Goal: Task Accomplishment & Management: Manage account settings

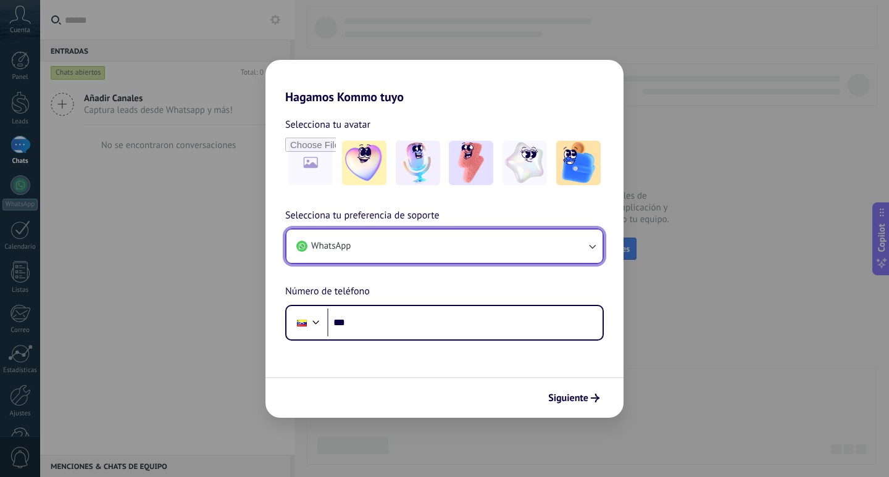
click at [593, 250] on icon "button" at bounding box center [592, 246] width 12 height 12
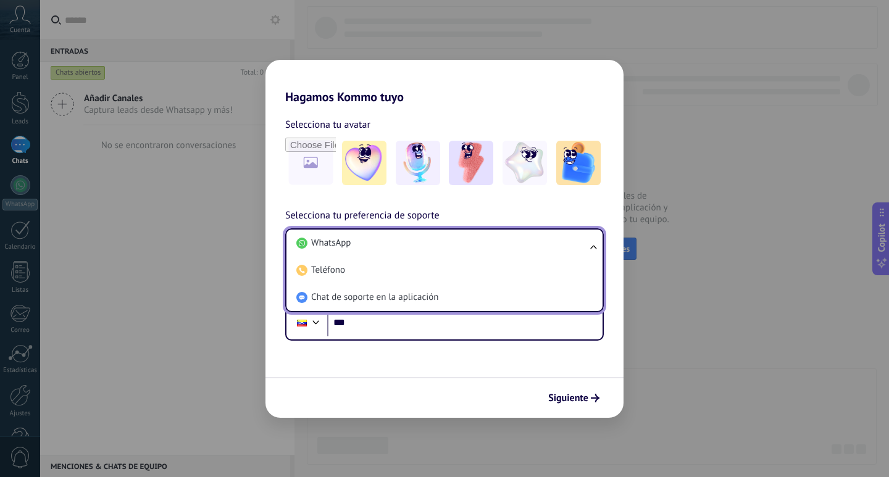
click at [594, 248] on ul "WhatsApp Teléfono Chat de soporte en la aplicación" at bounding box center [444, 270] width 319 height 84
click at [597, 214] on div "Selecciona tu preferencia de soporte WhatsApp WhatsApp Teléfono Chat de soporte…" at bounding box center [444, 274] width 358 height 133
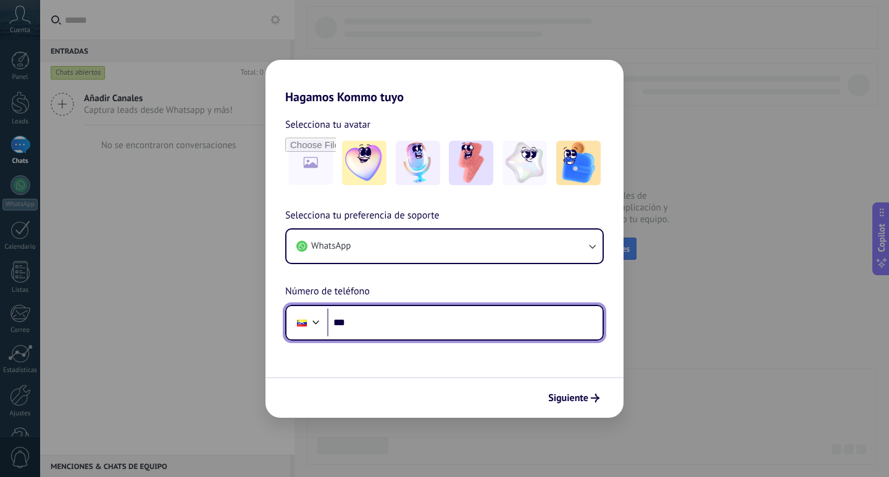
click at [367, 325] on input "***" at bounding box center [464, 323] width 275 height 28
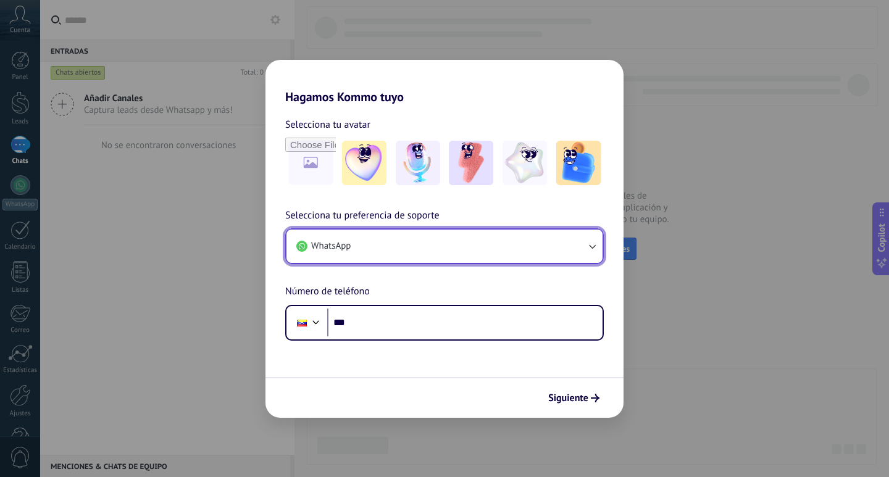
click at [495, 244] on button "WhatsApp" at bounding box center [444, 246] width 316 height 33
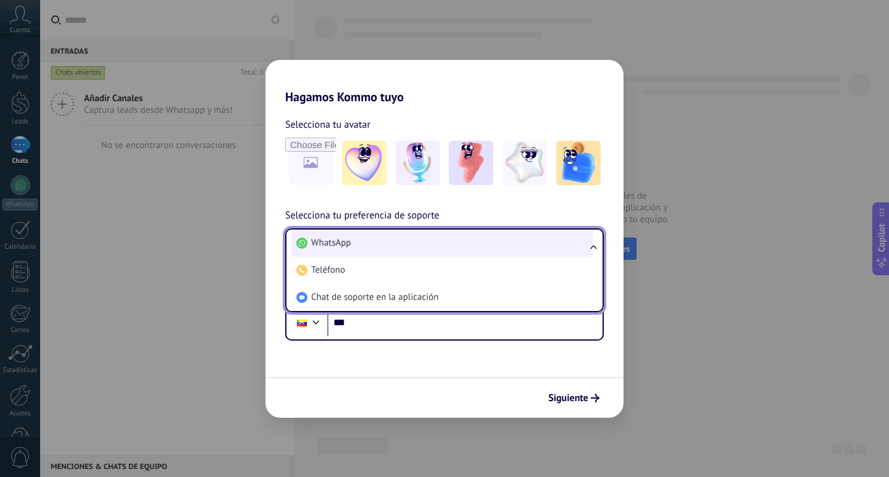
click at [477, 245] on li "WhatsApp" at bounding box center [441, 243] width 301 height 27
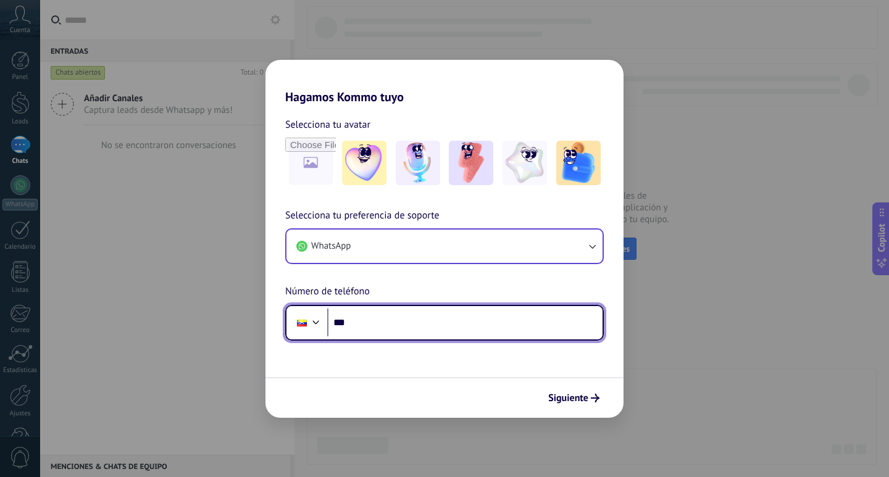
click at [426, 332] on input "***" at bounding box center [464, 323] width 275 height 28
type input "**********"
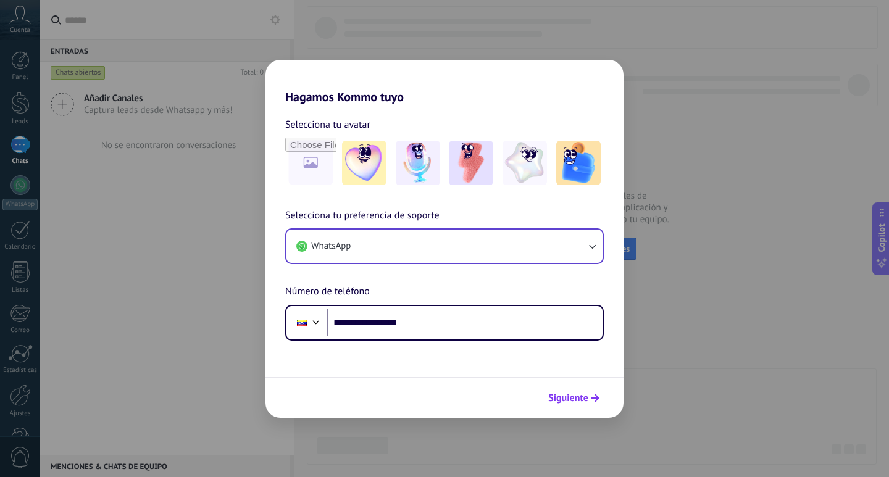
click at [572, 399] on span "Siguiente" at bounding box center [568, 398] width 40 height 9
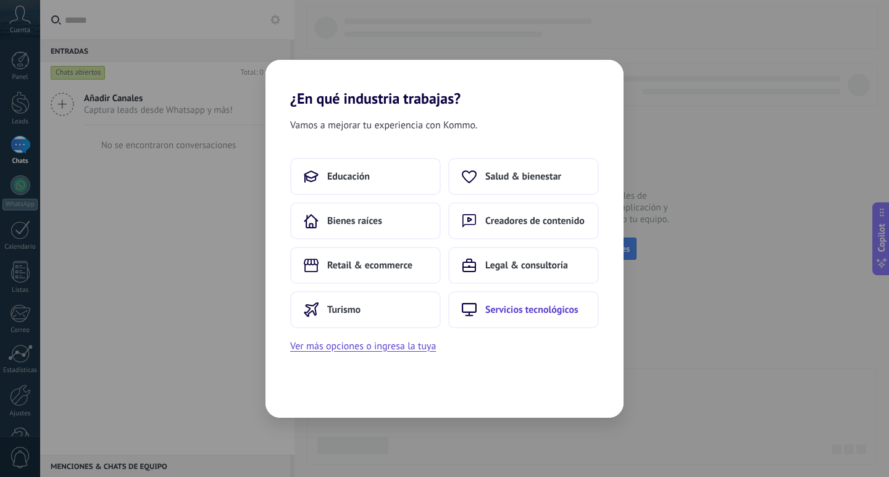
click at [504, 316] on span "Servicios tecnológicos" at bounding box center [531, 310] width 93 height 12
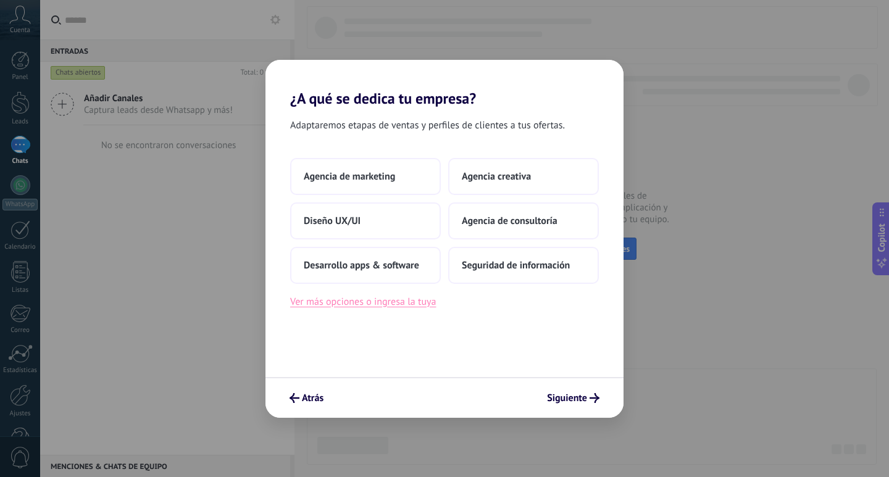
click at [346, 306] on button "Ver más opciones o ingresa la tuya" at bounding box center [363, 302] width 146 height 16
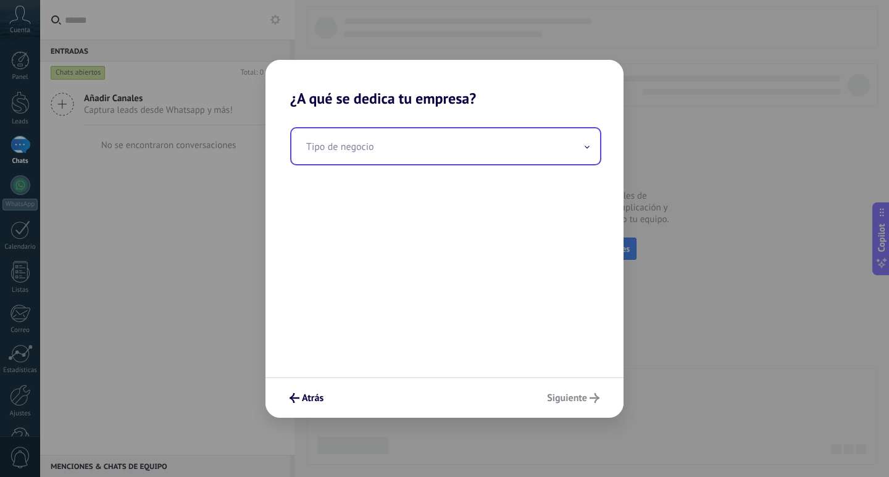
click at [388, 149] on input "text" at bounding box center [445, 146] width 309 height 36
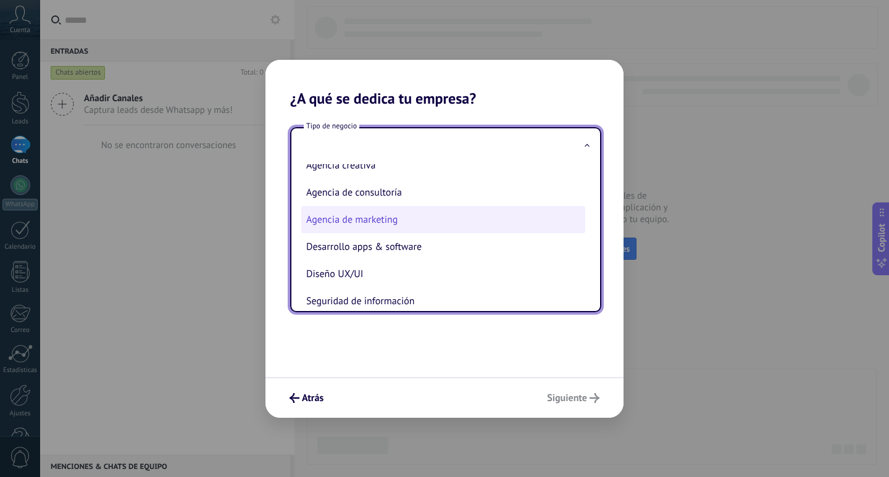
scroll to position [28, 0]
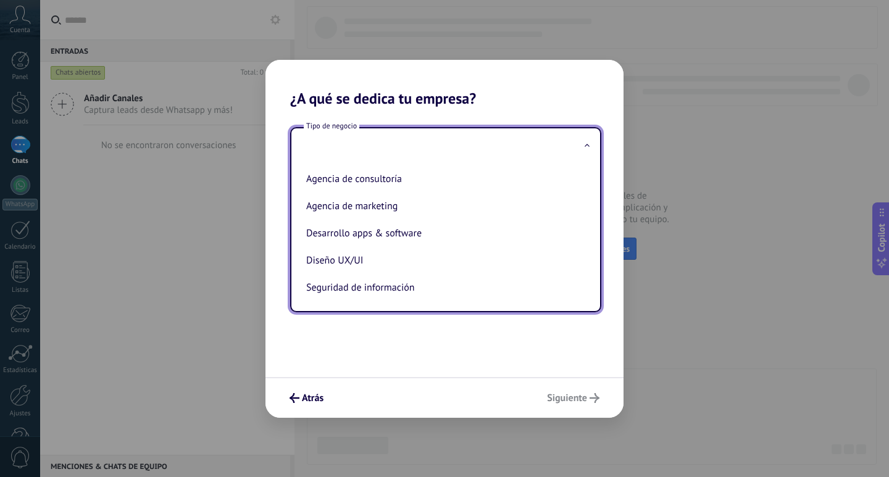
click at [403, 337] on div "Tipo de negocio Agencia creativa Agencia de consultoría Agencia de marketing De…" at bounding box center [444, 242] width 358 height 270
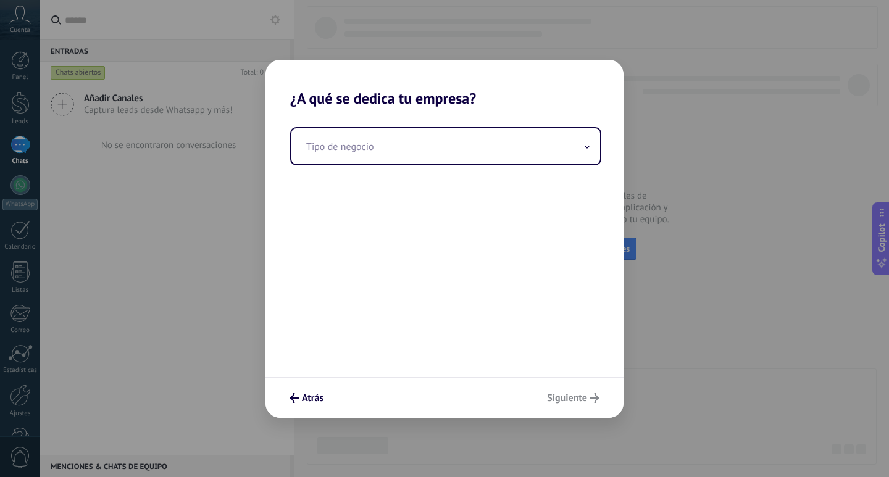
click at [277, 412] on div "Atrás Siguiente" at bounding box center [444, 397] width 358 height 41
click at [295, 403] on use "submit" at bounding box center [295, 398] width 10 height 10
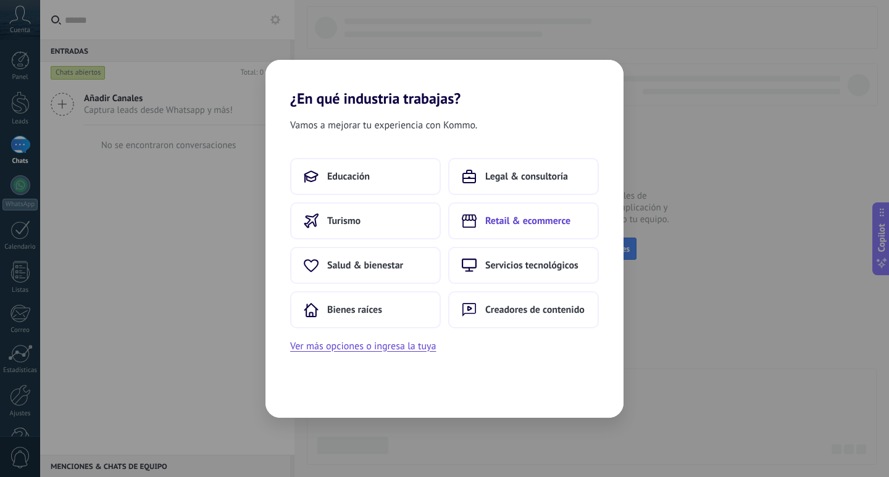
click at [507, 219] on span "Retail & ecommerce" at bounding box center [527, 221] width 85 height 12
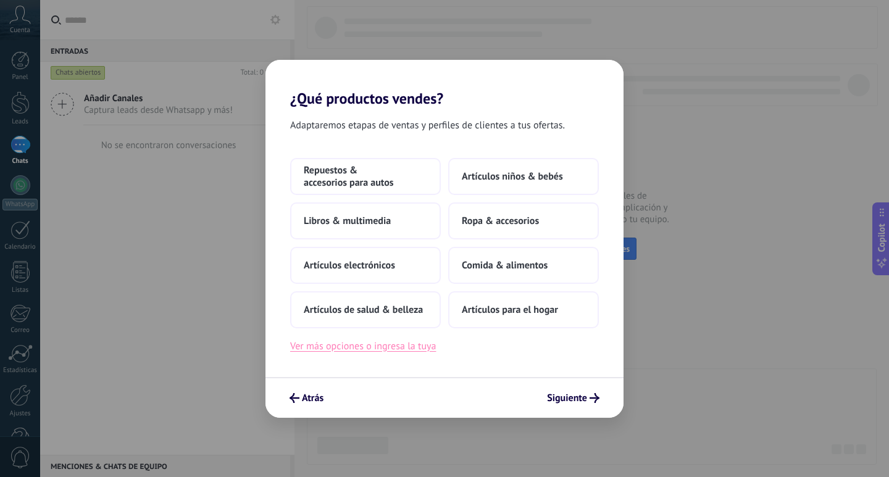
click at [354, 346] on button "Ver más opciones o ingresa la tuya" at bounding box center [363, 346] width 146 height 16
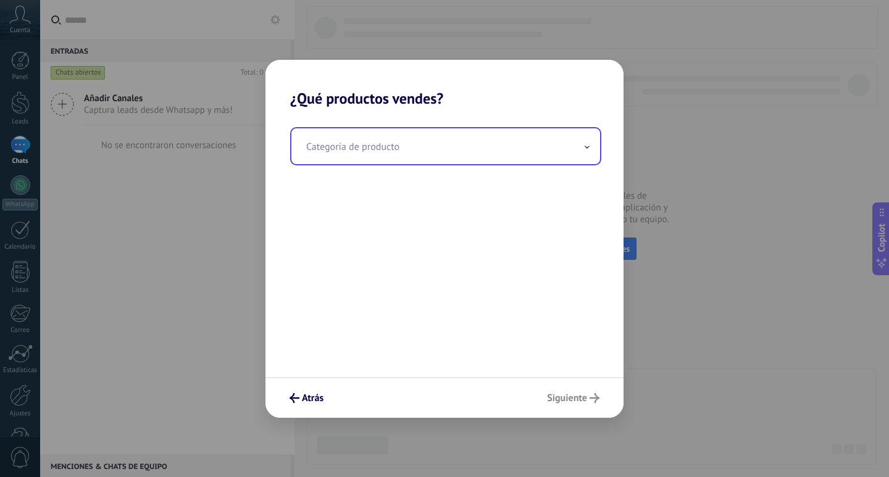
click at [420, 153] on input "text" at bounding box center [445, 146] width 309 height 36
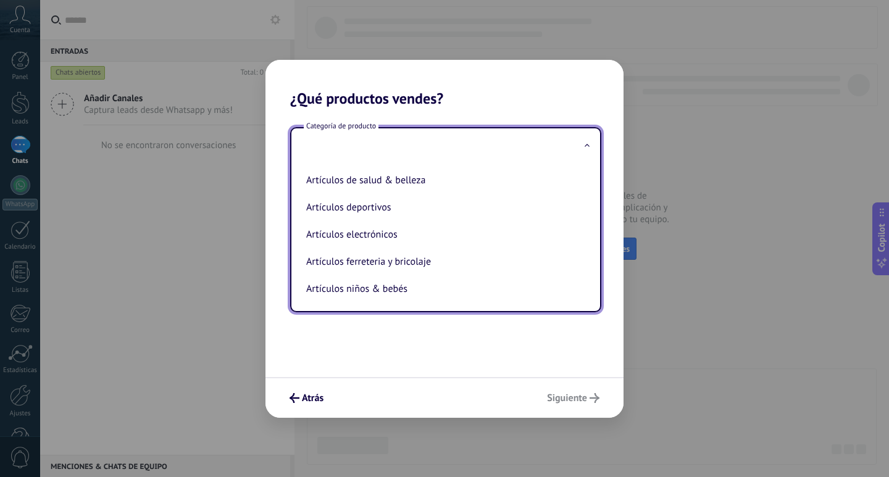
click at [354, 367] on div "Categoría de producto Artículos de salud & belleza Artículos deportivos Artícul…" at bounding box center [444, 242] width 358 height 270
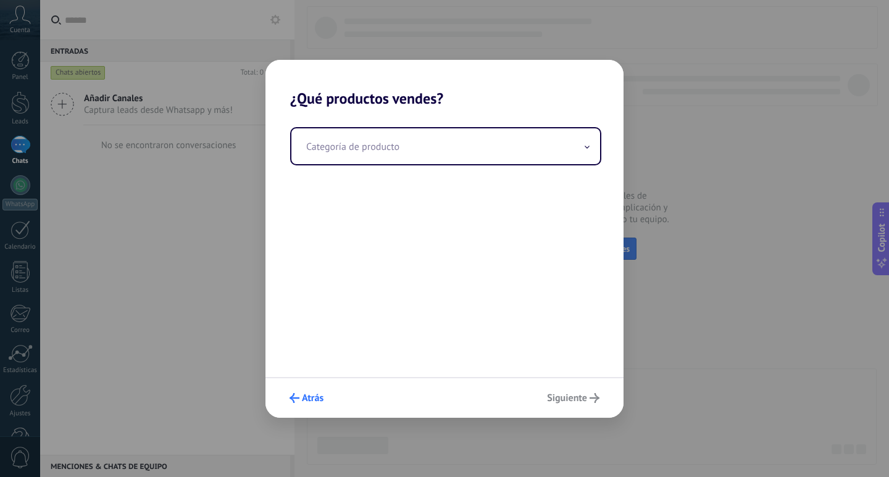
click at [299, 403] on button "Atrás" at bounding box center [306, 398] width 45 height 21
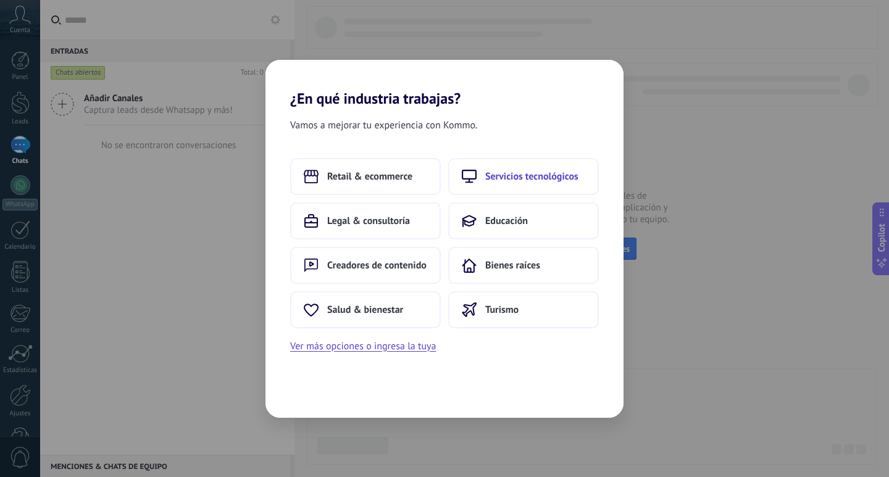
click at [505, 186] on button "Servicios tecnológicos" at bounding box center [523, 176] width 151 height 37
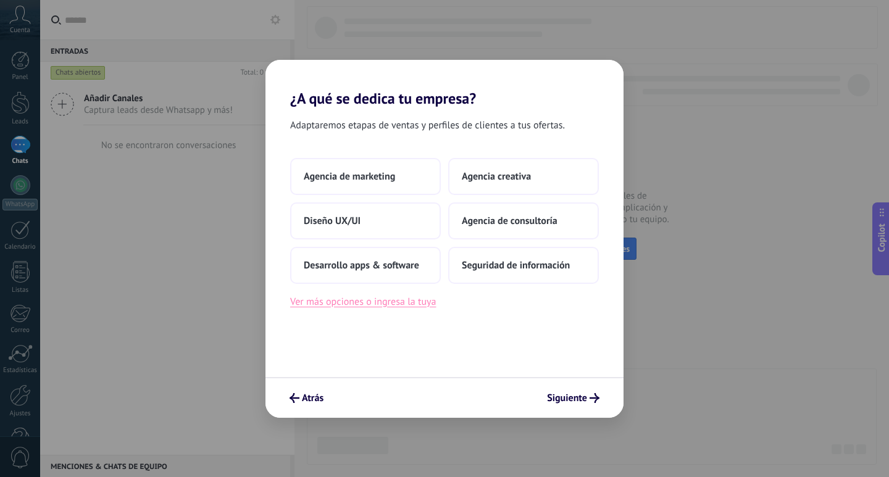
click at [420, 303] on button "Ver más opciones o ingresa la tuya" at bounding box center [363, 302] width 146 height 16
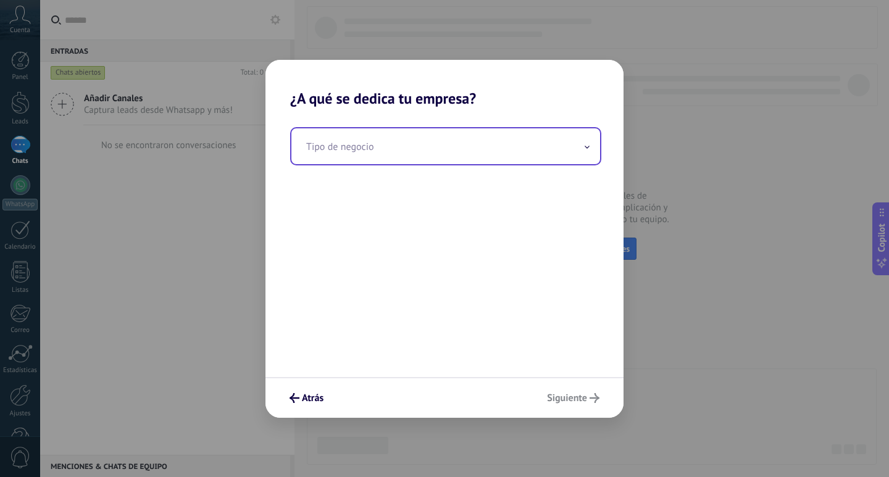
click at [378, 155] on input "text" at bounding box center [445, 146] width 309 height 36
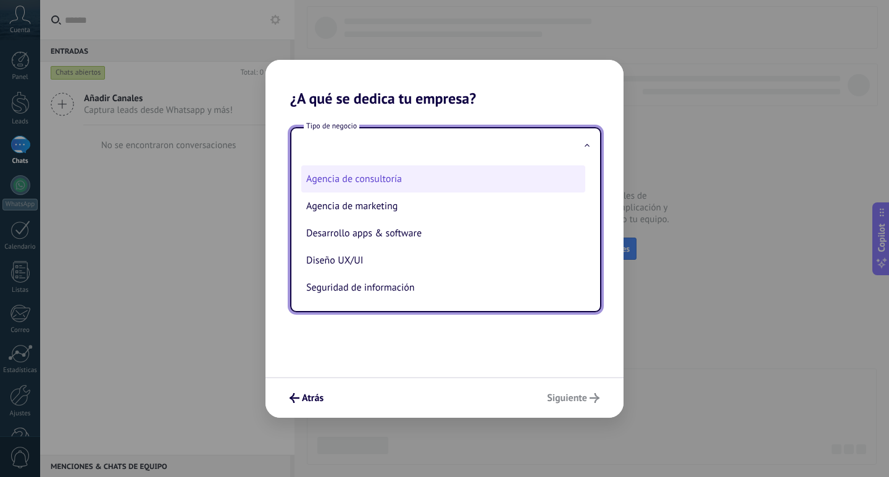
scroll to position [0, 0]
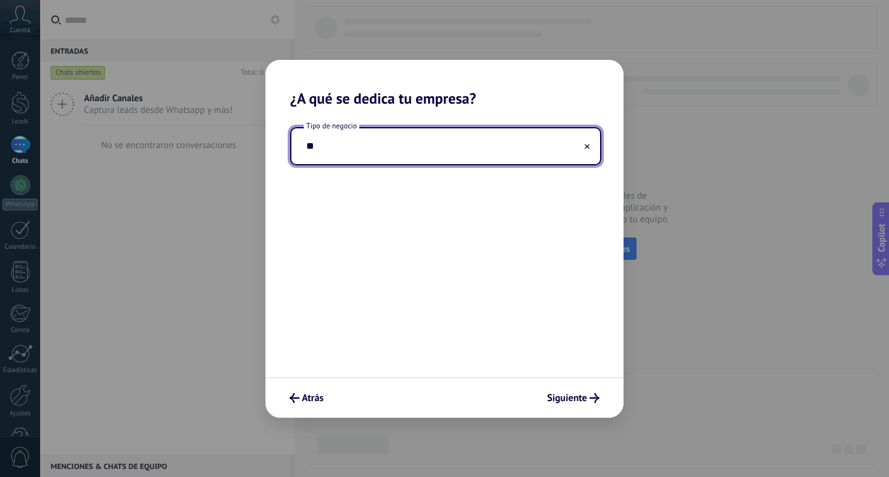
type input "*"
type input "**********"
click at [564, 398] on span "Siguiente" at bounding box center [567, 398] width 40 height 9
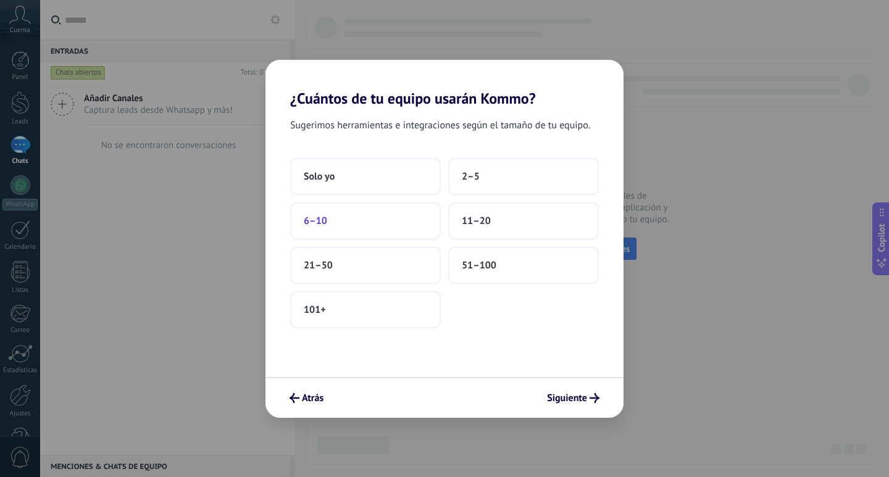
click at [401, 218] on button "6–10" at bounding box center [365, 221] width 151 height 37
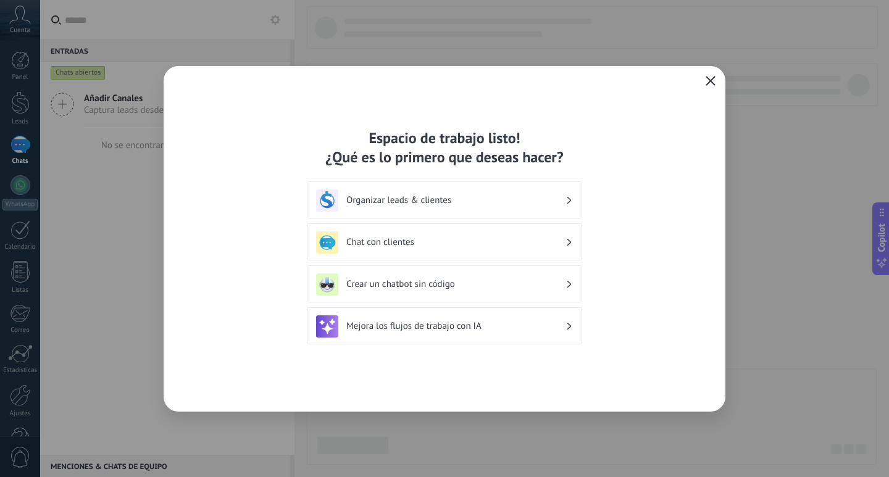
click at [711, 81] on use "button" at bounding box center [710, 80] width 9 height 9
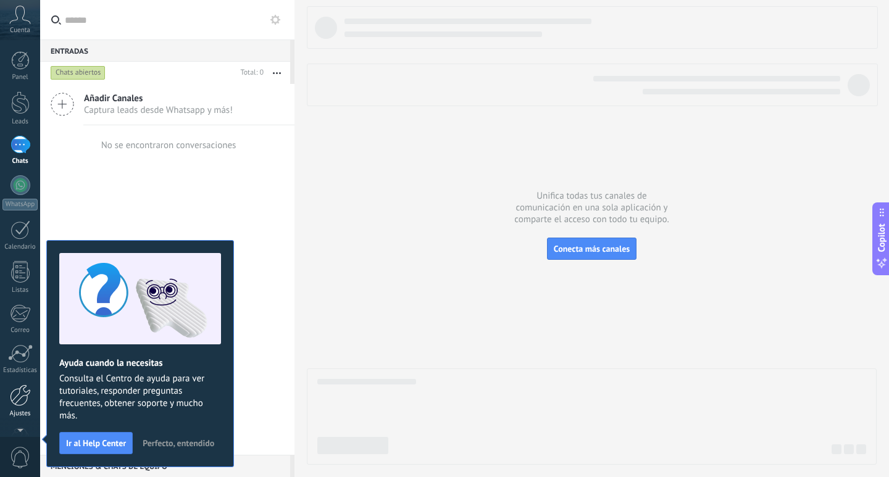
click at [20, 399] on div at bounding box center [20, 396] width 21 height 22
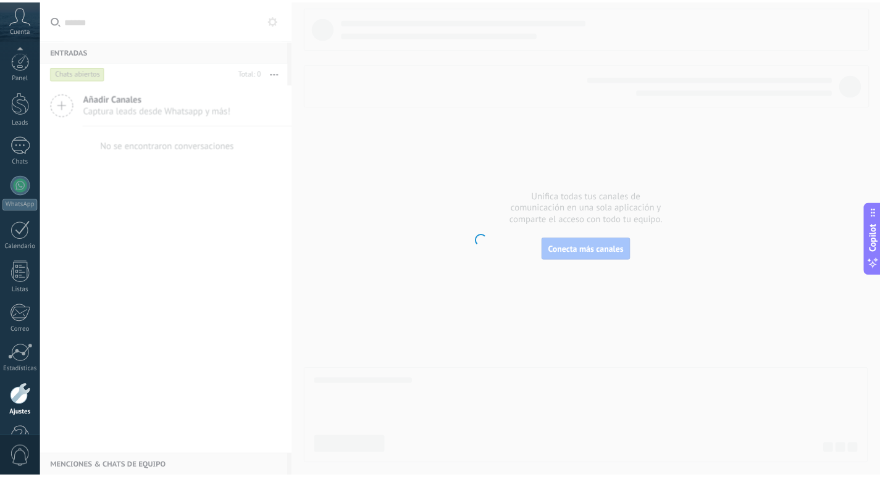
scroll to position [36, 0]
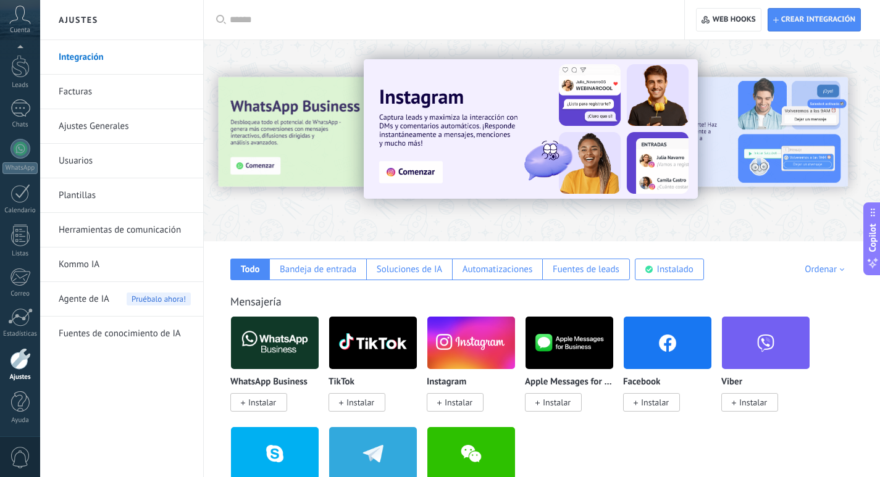
click at [269, 21] on input "text" at bounding box center [448, 20] width 437 height 13
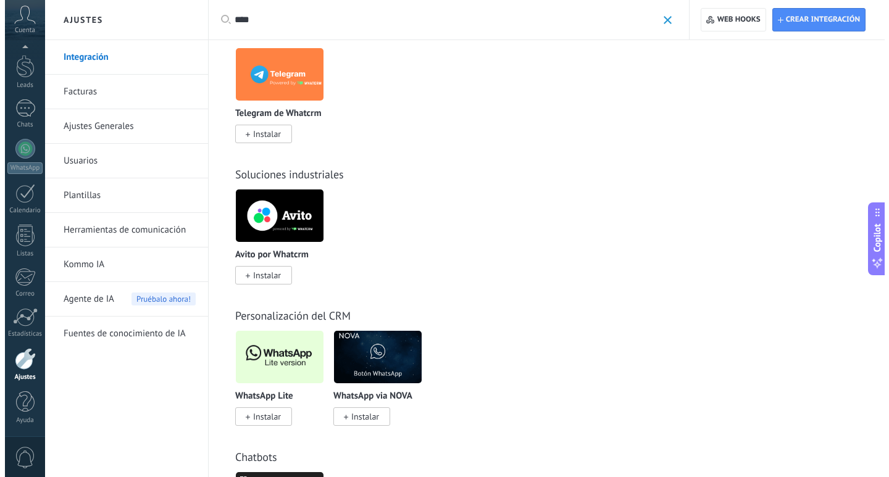
scroll to position [494, 0]
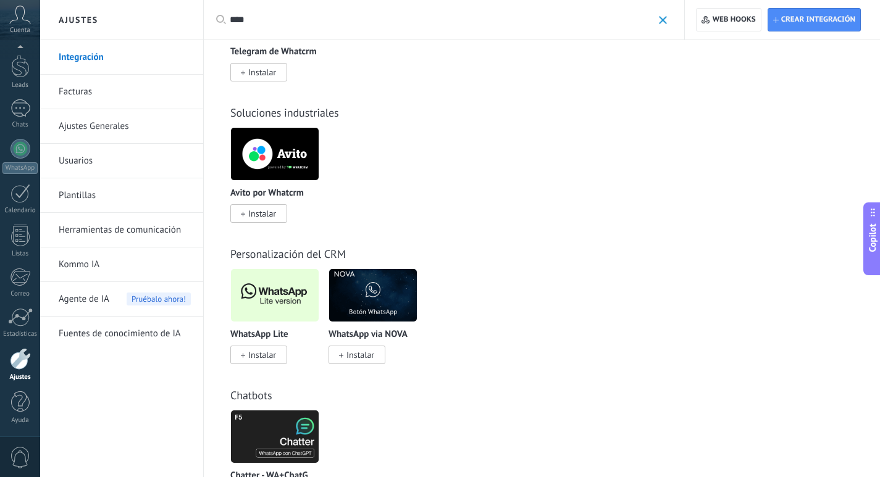
type input "****"
click at [267, 359] on span "Instalar" at bounding box center [262, 354] width 28 height 11
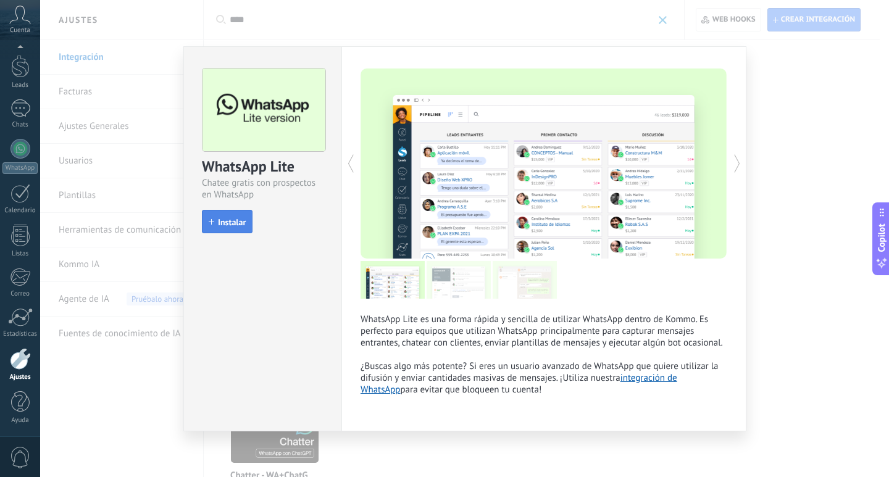
click at [239, 225] on span "Instalar" at bounding box center [232, 222] width 28 height 9
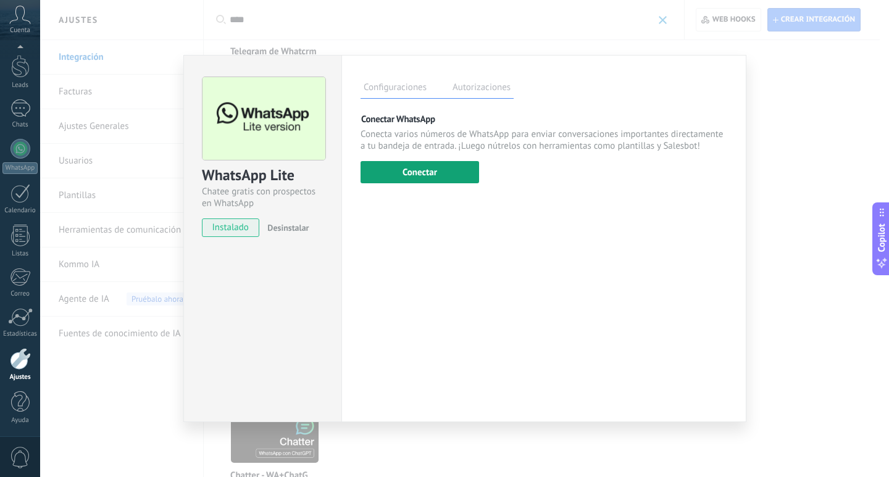
click at [408, 177] on button "Conectar" at bounding box center [420, 172] width 119 height 22
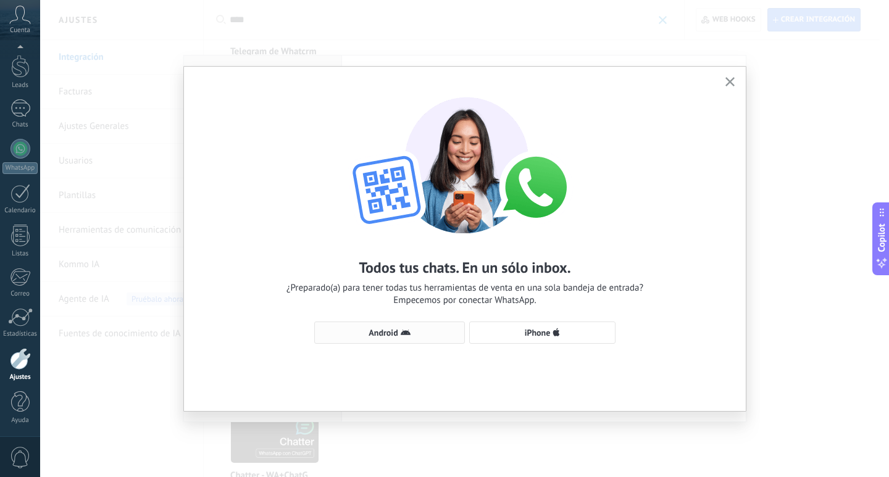
click at [395, 332] on span "Android" at bounding box center [383, 332] width 29 height 9
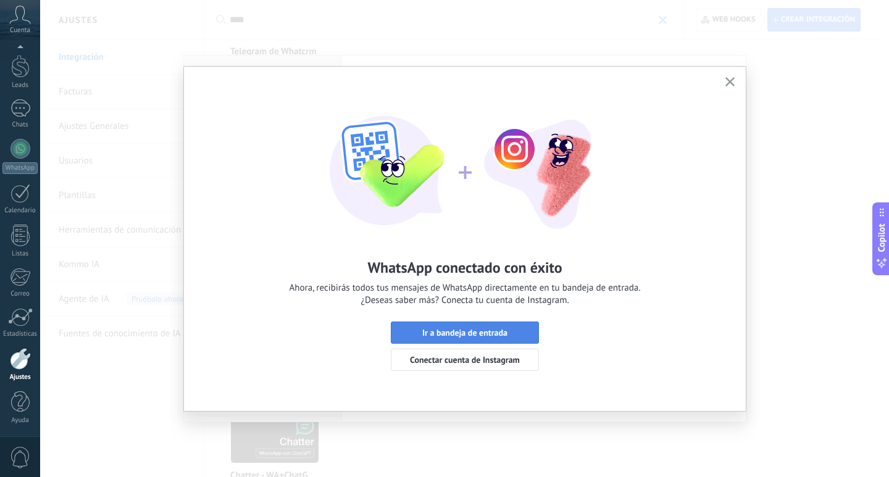
click at [458, 335] on span "Ir a bandeja de entrada" at bounding box center [464, 332] width 85 height 9
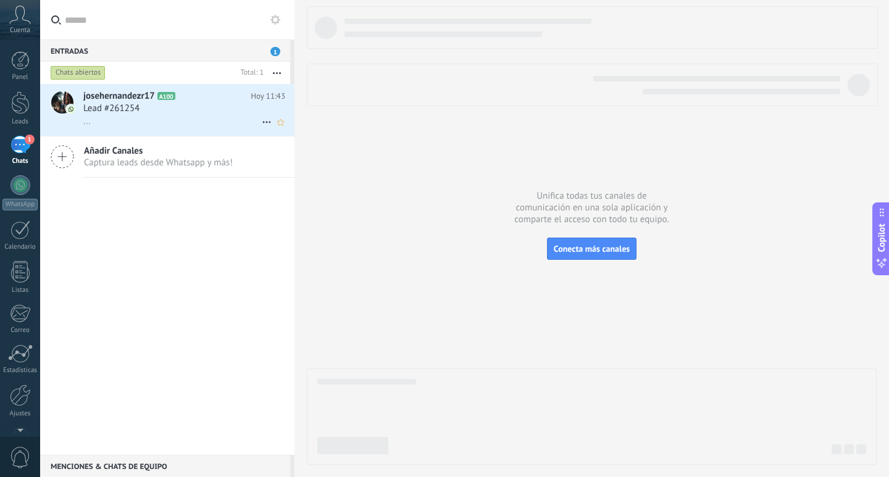
click at [153, 108] on div "Lead #261254" at bounding box center [184, 108] width 202 height 12
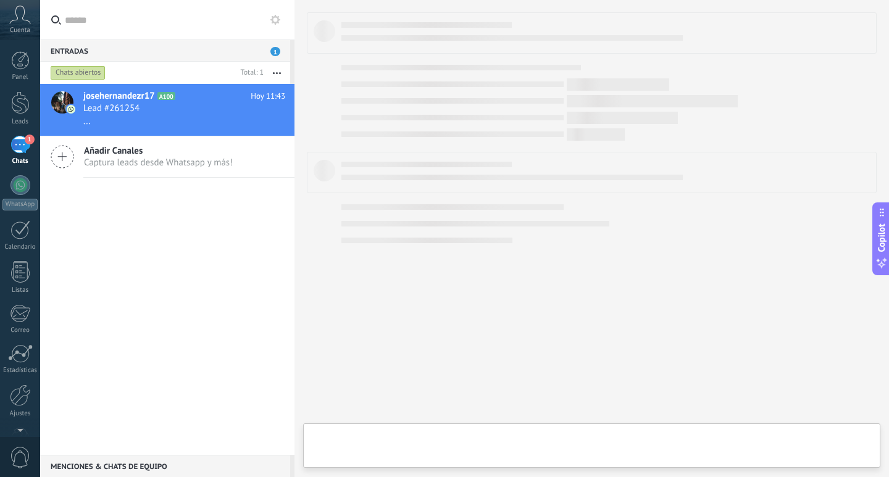
click at [12, 19] on icon at bounding box center [20, 15] width 22 height 19
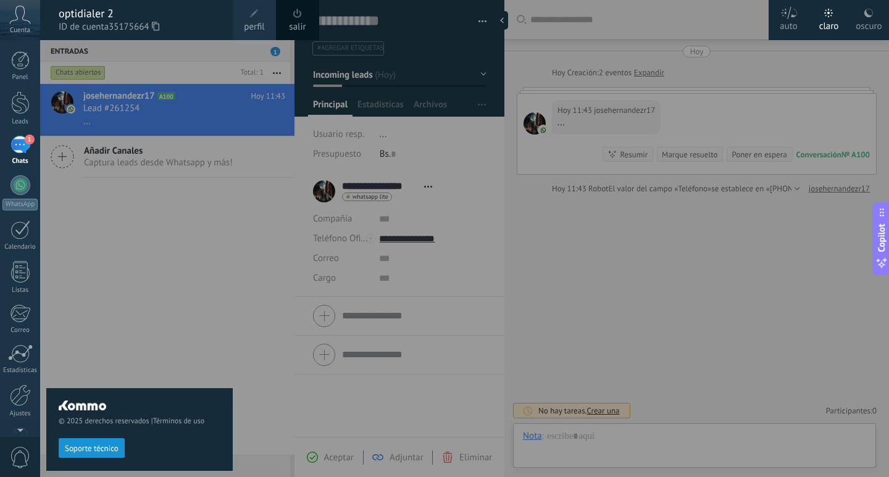
scroll to position [19, 0]
click at [95, 13] on div "optidialer 2" at bounding box center [140, 14] width 162 height 14
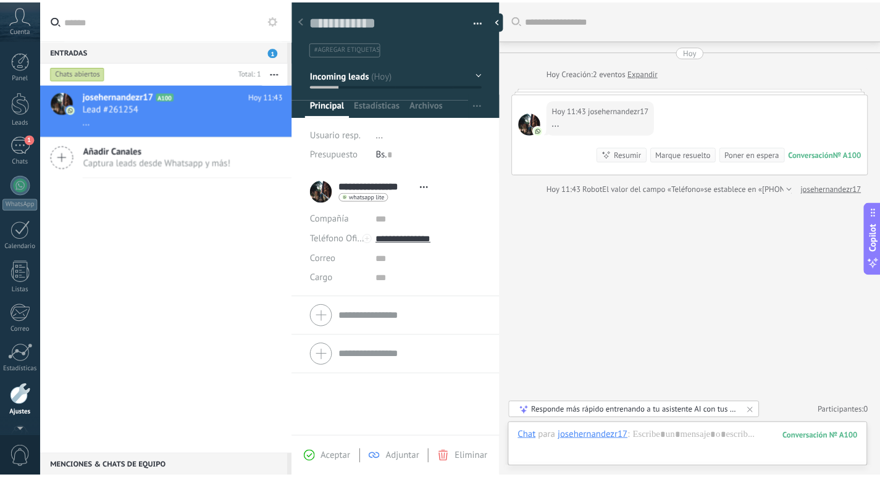
scroll to position [36, 0]
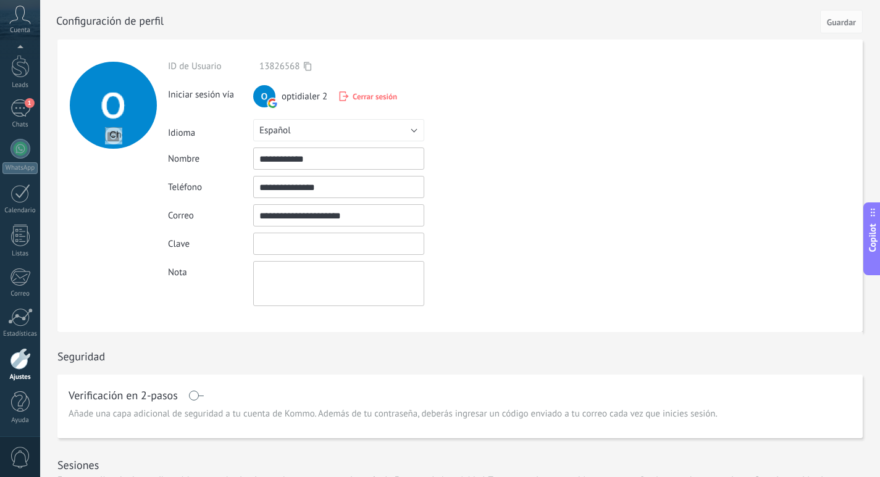
click at [282, 245] on input "textbox" at bounding box center [338, 244] width 171 height 22
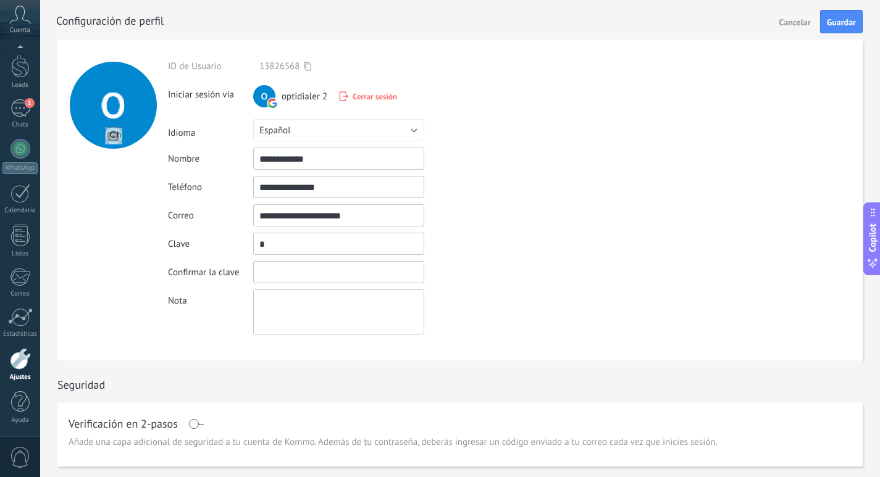
type input "*"
click at [346, 245] on input "textbox" at bounding box center [338, 244] width 171 height 22
type input "**********"
click at [344, 265] on input "textbox" at bounding box center [338, 272] width 171 height 22
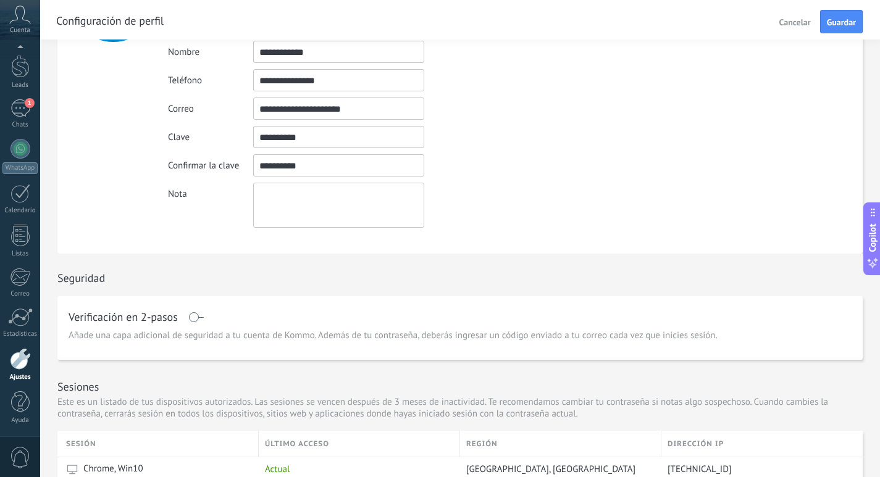
scroll to position [0, 0]
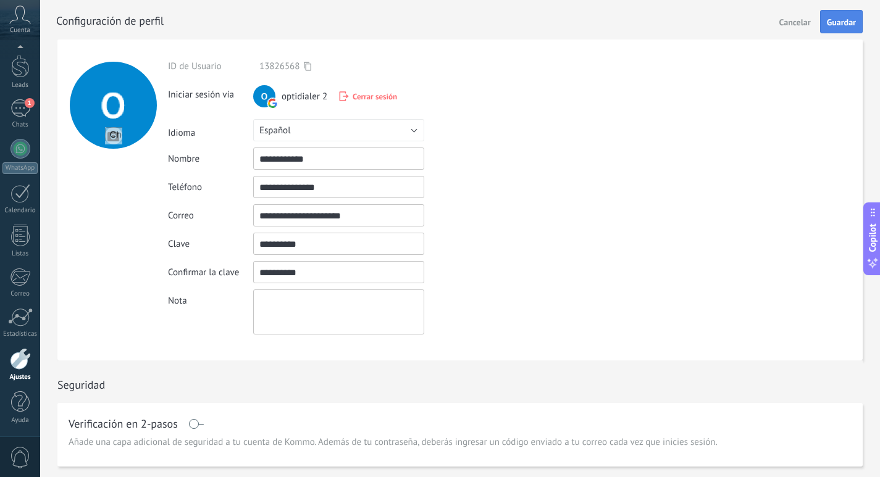
type input "**********"
click at [832, 25] on span "Guardar" at bounding box center [841, 22] width 29 height 9
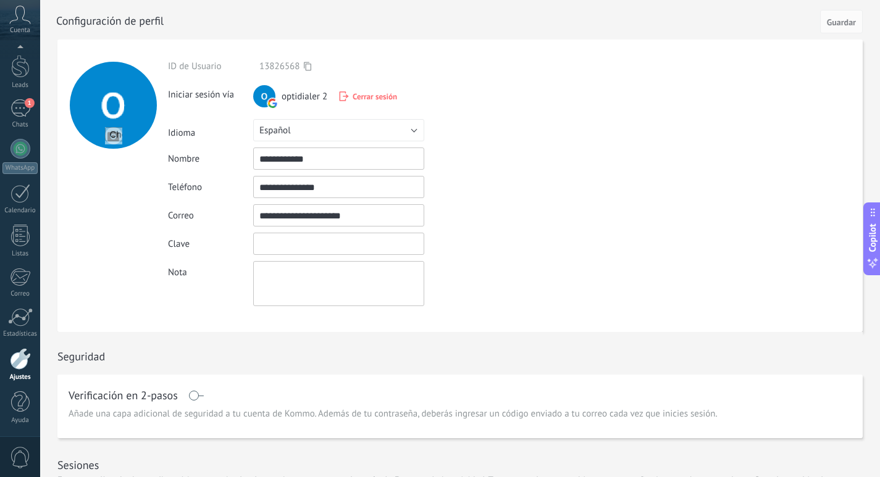
click at [334, 246] on input "textbox" at bounding box center [338, 244] width 171 height 22
click at [500, 232] on div "**********" at bounding box center [515, 184] width 695 height 246
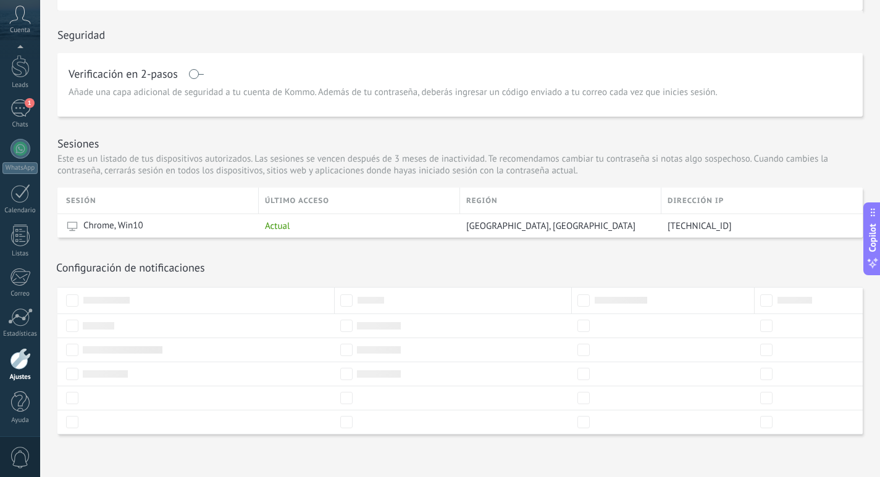
scroll to position [325, 0]
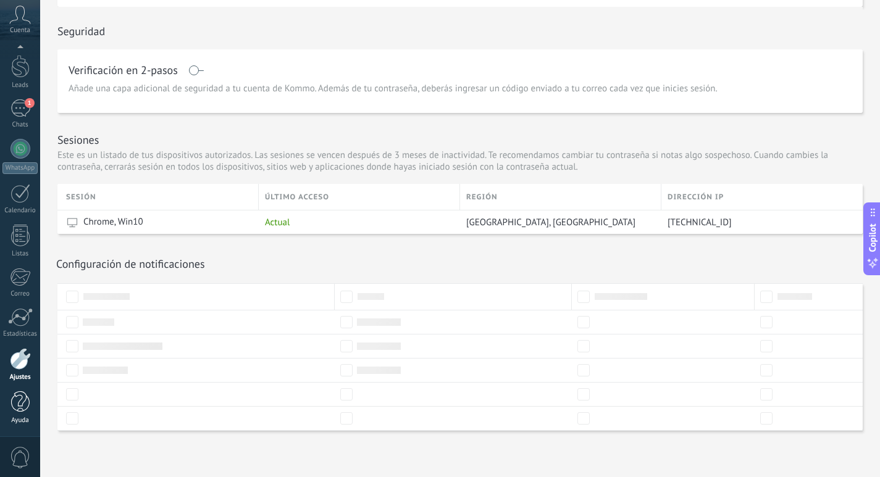
click at [16, 404] on div at bounding box center [20, 402] width 19 height 22
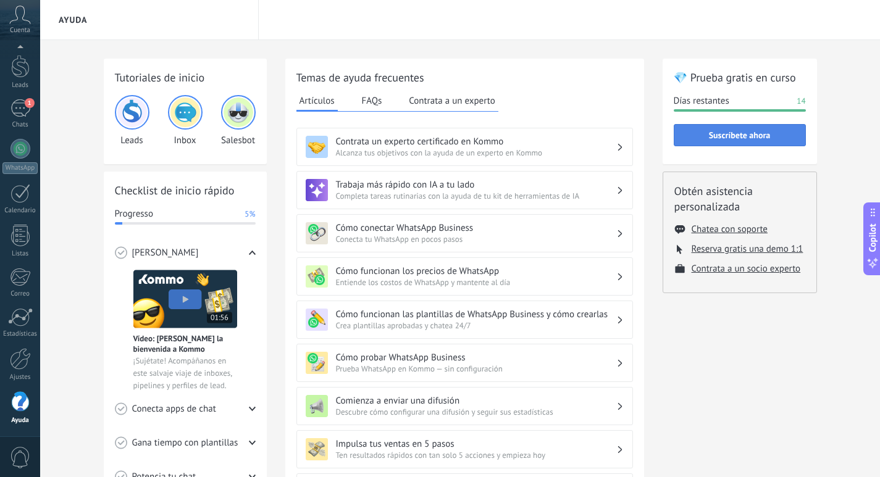
click at [769, 138] on span "Suscríbete ahora" at bounding box center [740, 135] width 62 height 9
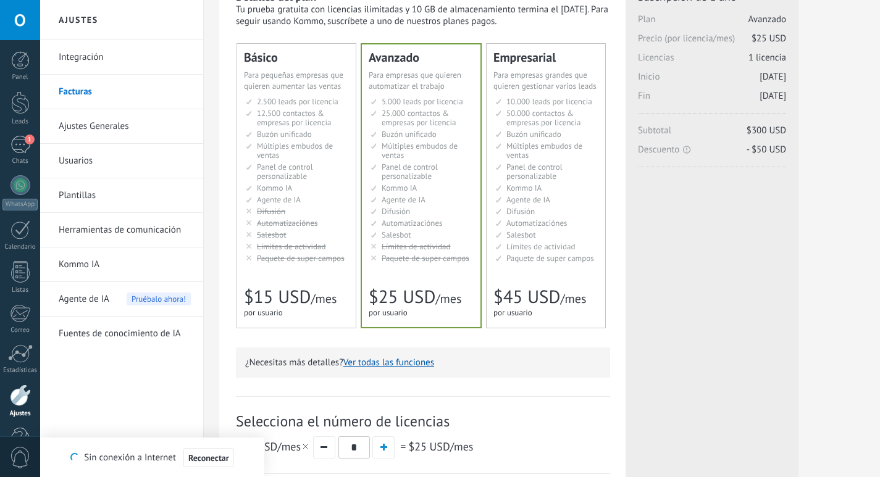
click at [315, 218] on span "Automatizaciónes" at bounding box center [287, 223] width 61 height 10
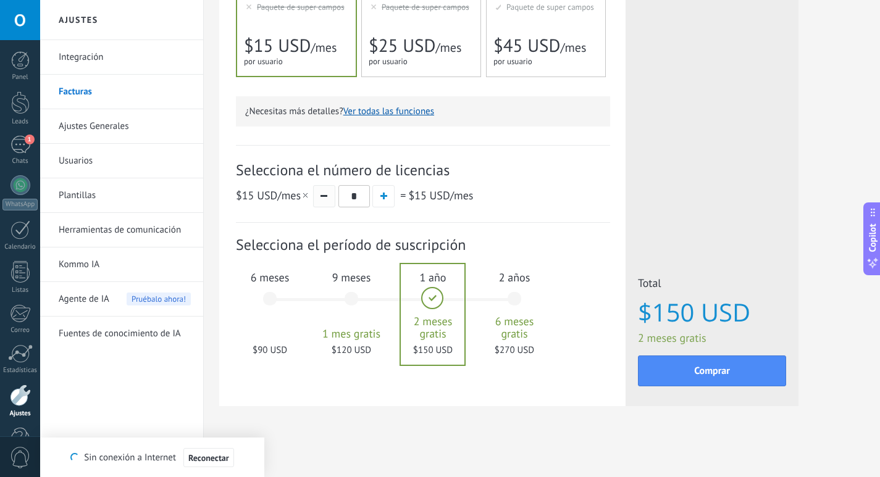
scroll to position [314, 0]
click at [274, 275] on span "6 meses" at bounding box center [269, 277] width 67 height 14
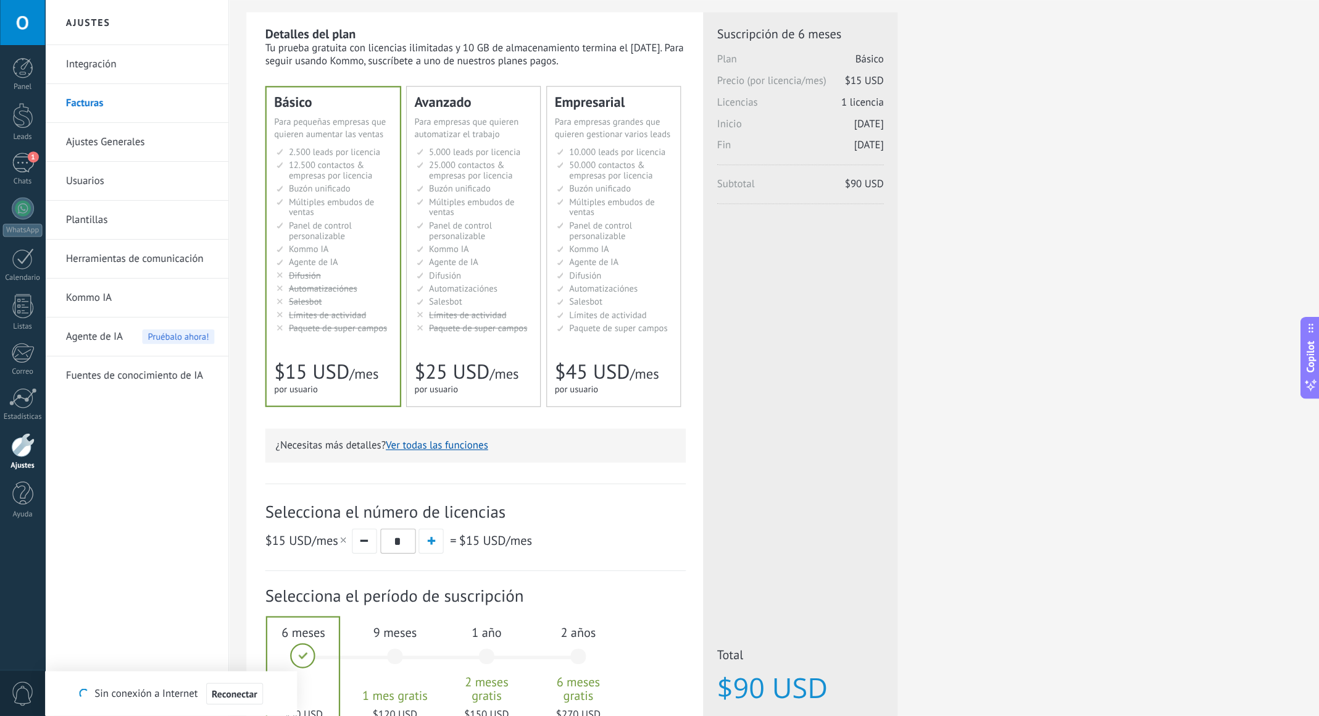
scroll to position [0, 0]
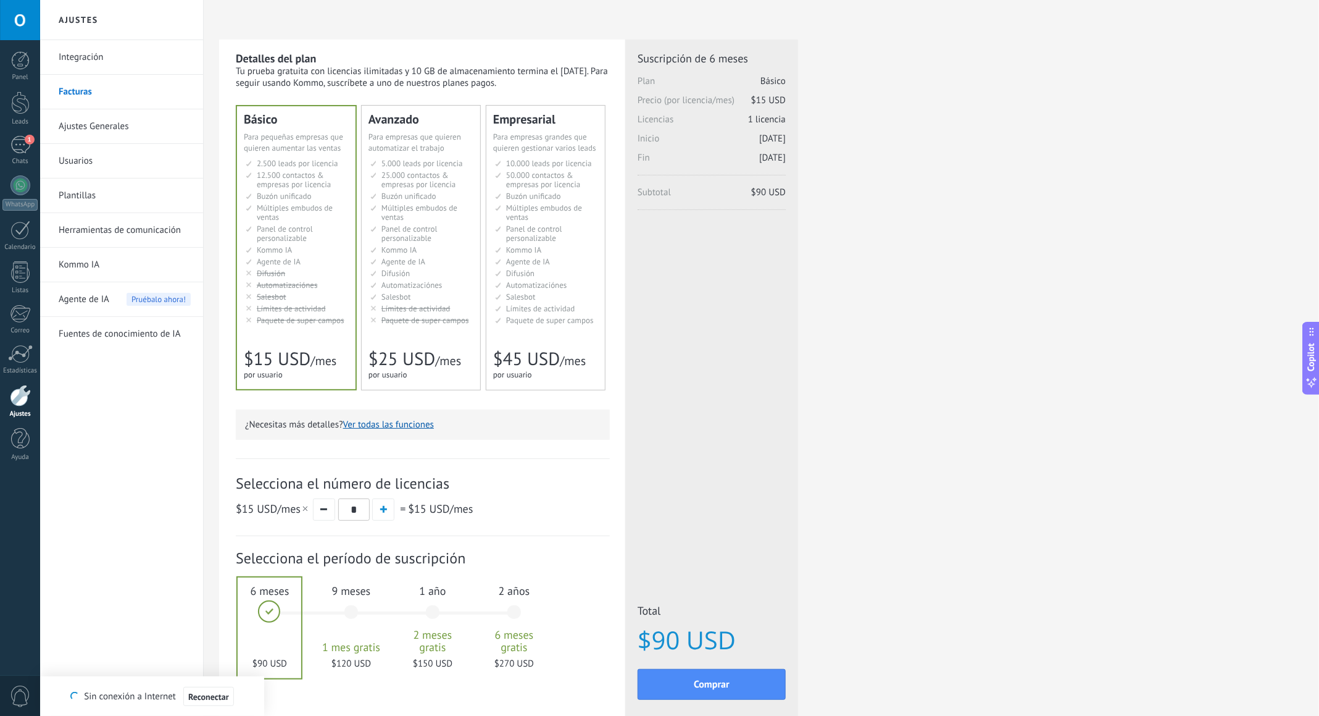
click at [15, 15] on div at bounding box center [20, 20] width 40 height 40
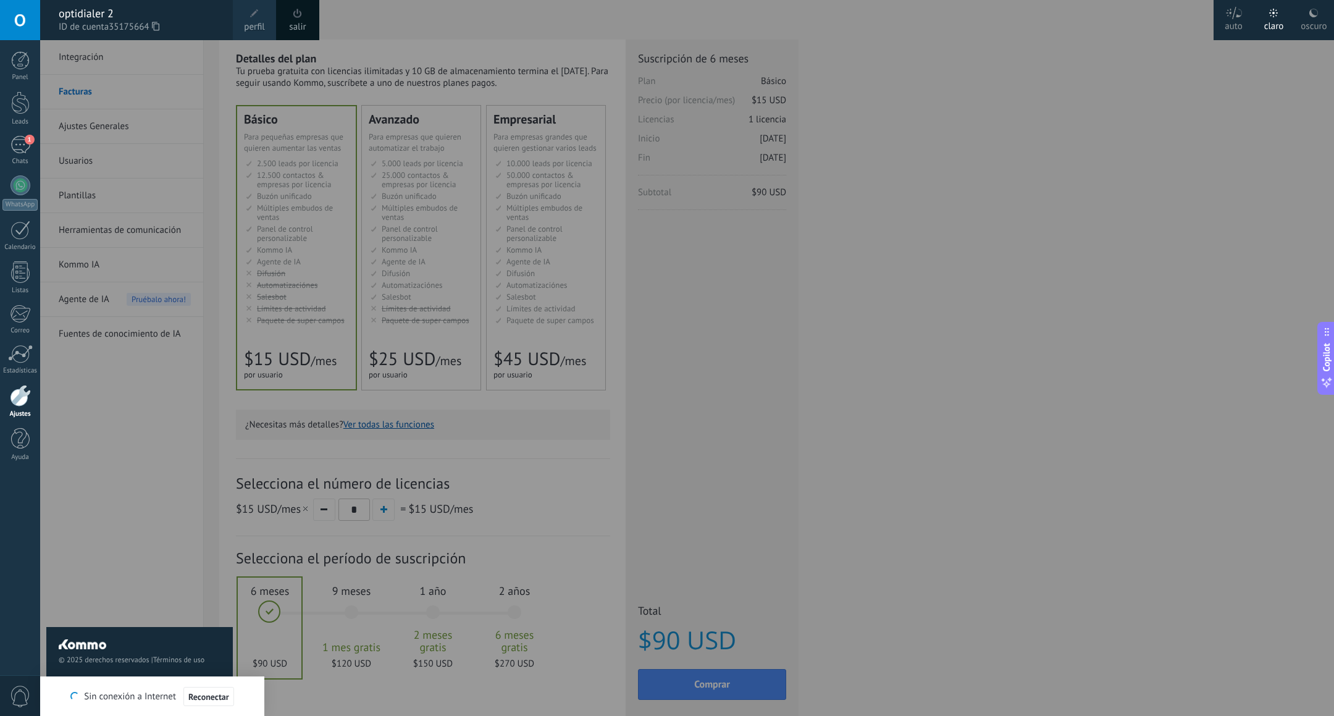
click at [303, 17] on span at bounding box center [298, 14] width 14 height 14
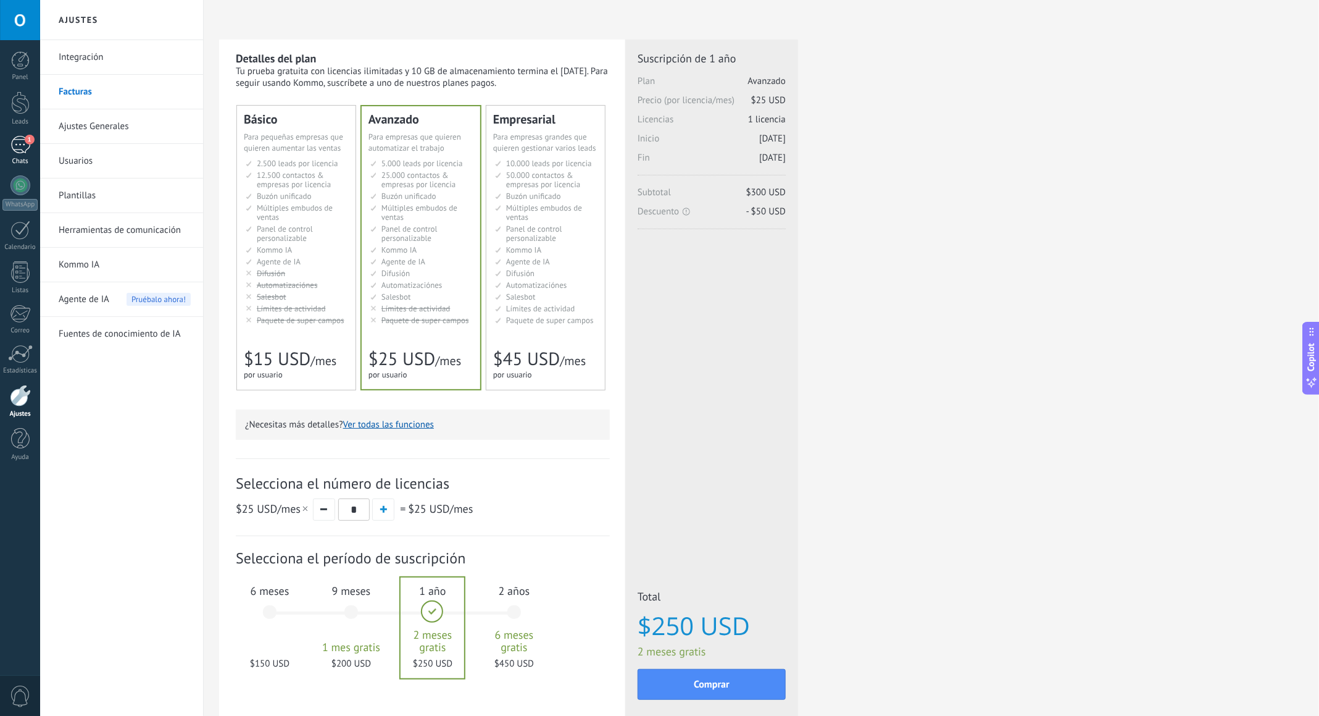
click at [25, 149] on div "1" at bounding box center [20, 145] width 20 height 18
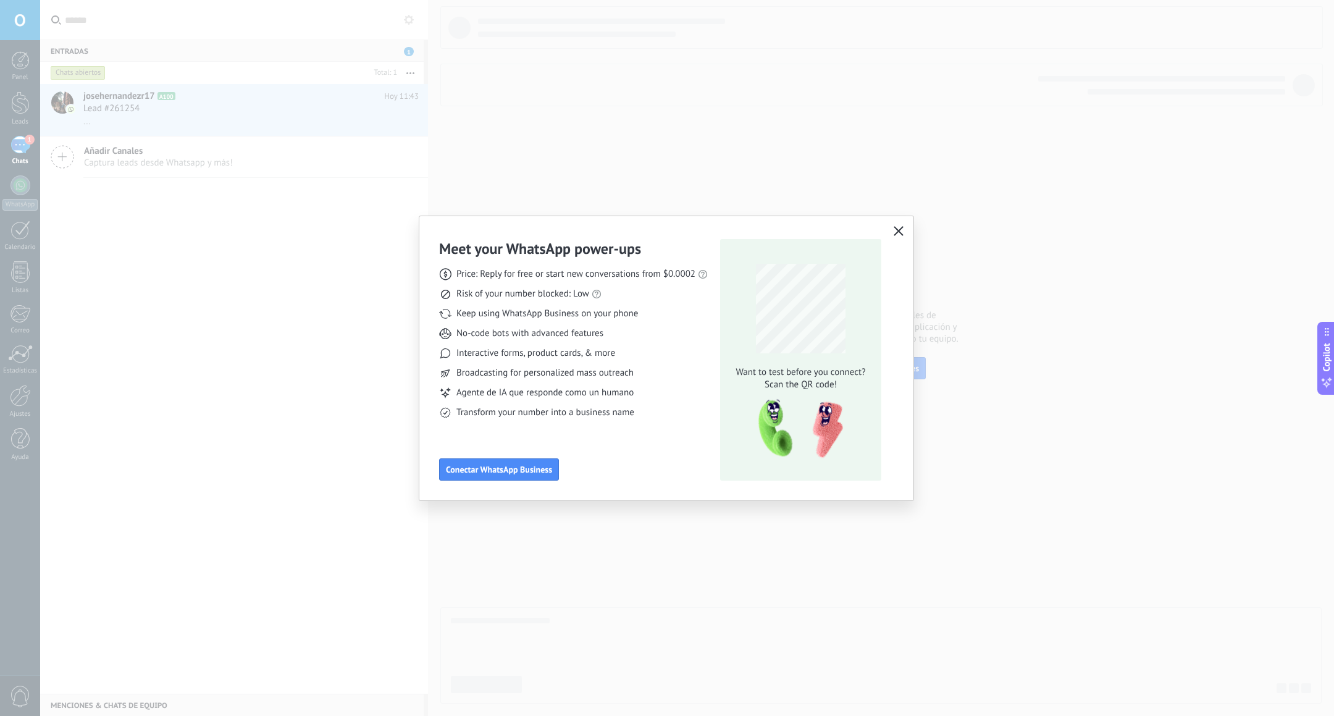
click at [904, 232] on button "button" at bounding box center [898, 231] width 16 height 17
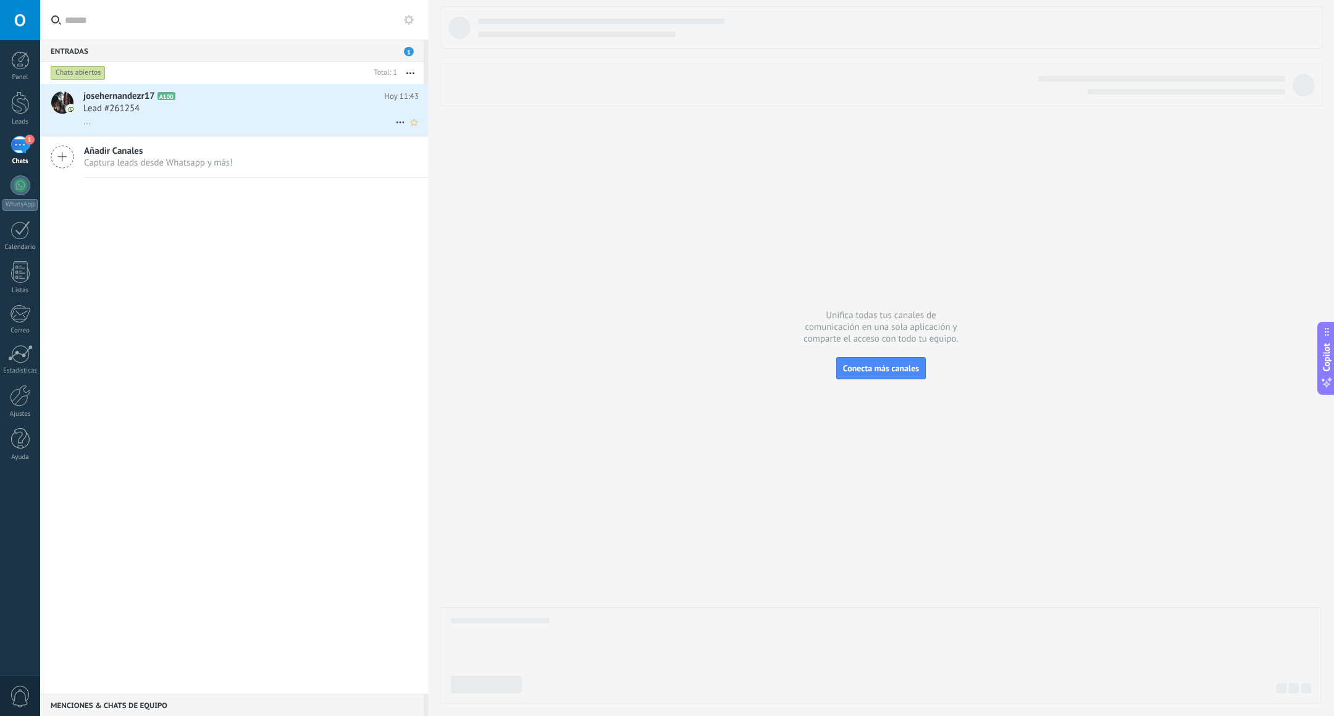
click at [251, 106] on div "Lead #261254" at bounding box center [250, 108] width 335 height 12
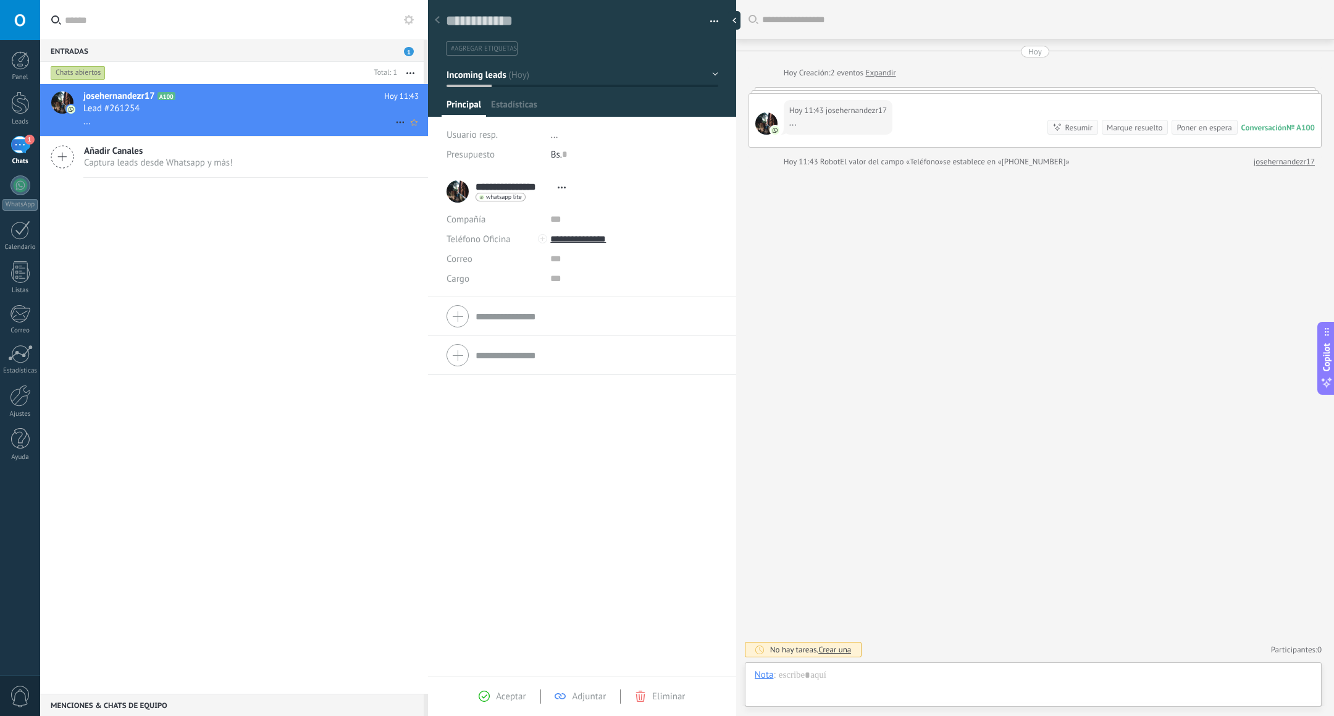
scroll to position [19, 0]
click at [15, 19] on div at bounding box center [20, 20] width 40 height 40
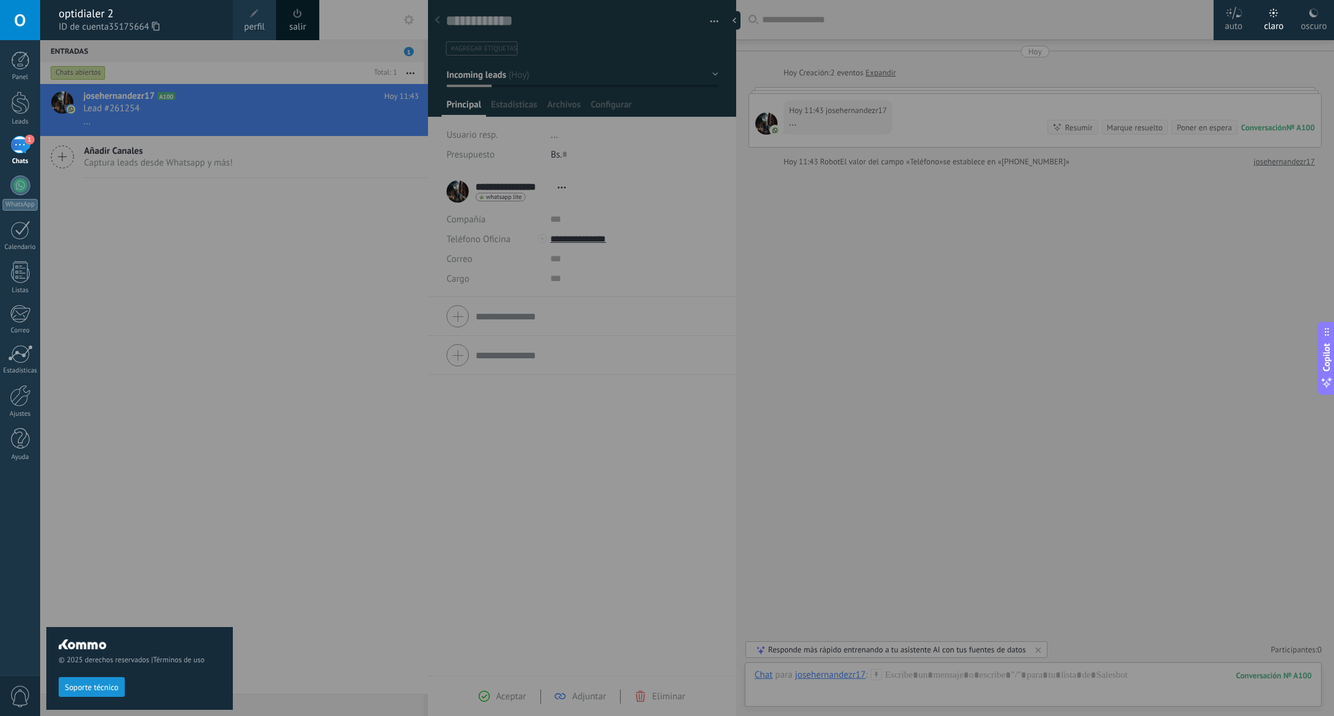
click at [304, 17] on span at bounding box center [298, 14] width 14 height 14
